Goal: Information Seeking & Learning: Learn about a topic

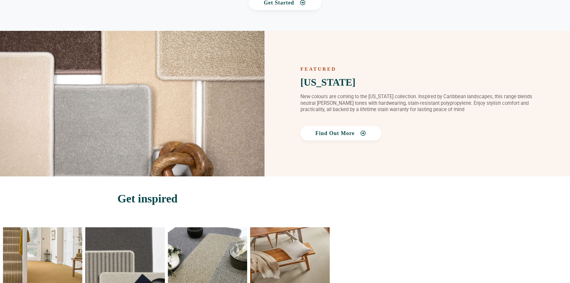
scroll to position [838, 0]
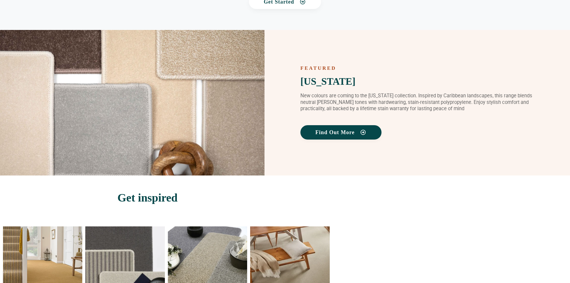
click at [357, 131] on span "Find Out More" at bounding box center [341, 132] width 51 height 5
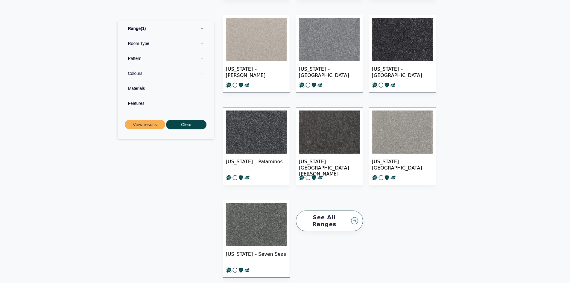
scroll to position [569, 0]
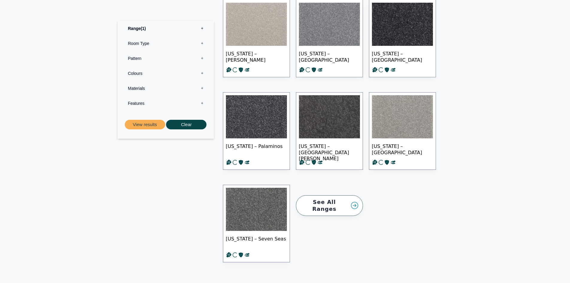
click at [260, 100] on img at bounding box center [256, 116] width 61 height 43
